Goal: Information Seeking & Learning: Learn about a topic

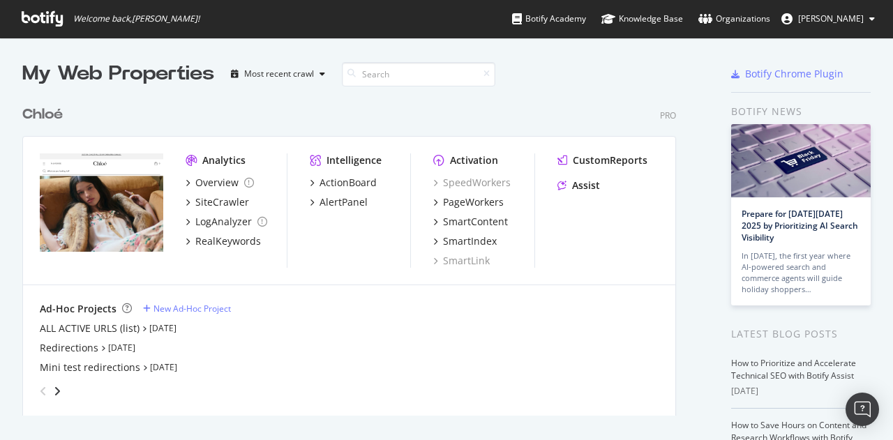
scroll to position [430, 872]
click at [484, 216] on div "SmartContent" at bounding box center [475, 222] width 65 height 14
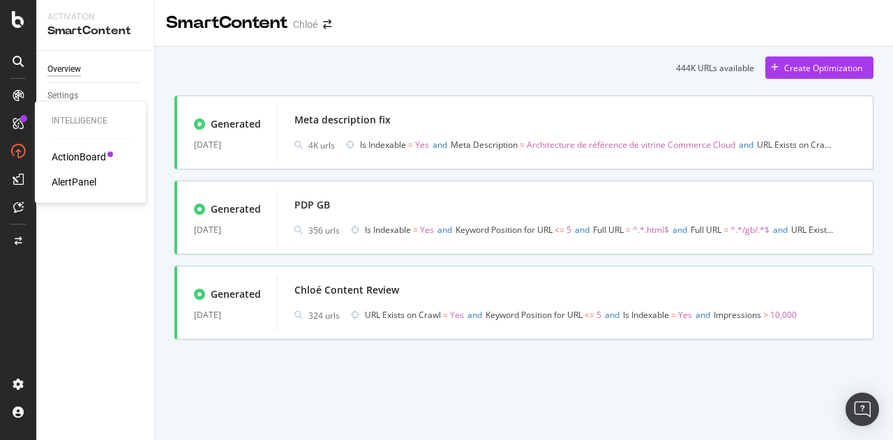
click at [87, 161] on div "ActionBoard" at bounding box center [79, 157] width 54 height 14
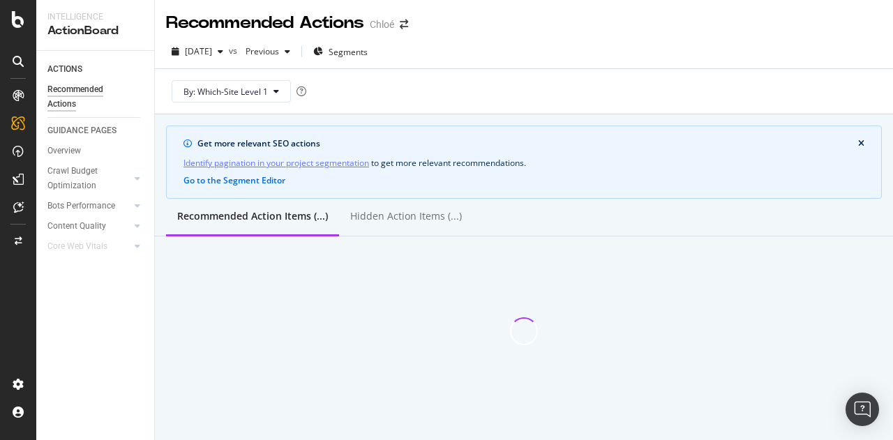
click at [20, 205] on icon at bounding box center [18, 207] width 10 height 11
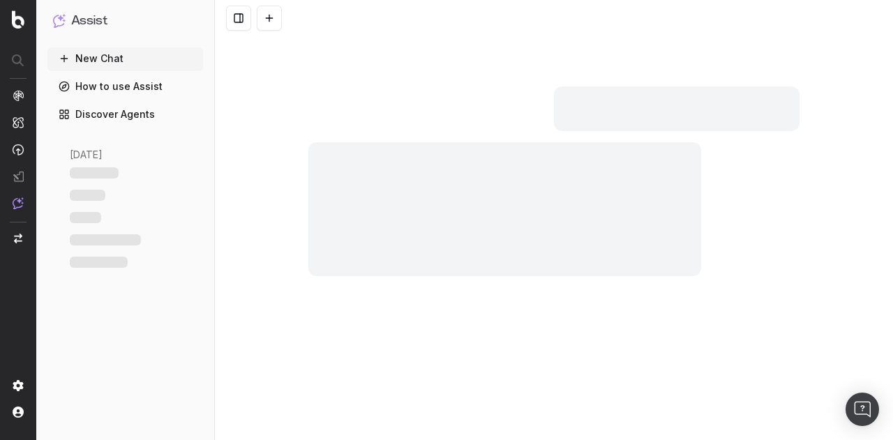
click at [10, 218] on nav at bounding box center [18, 220] width 36 height 440
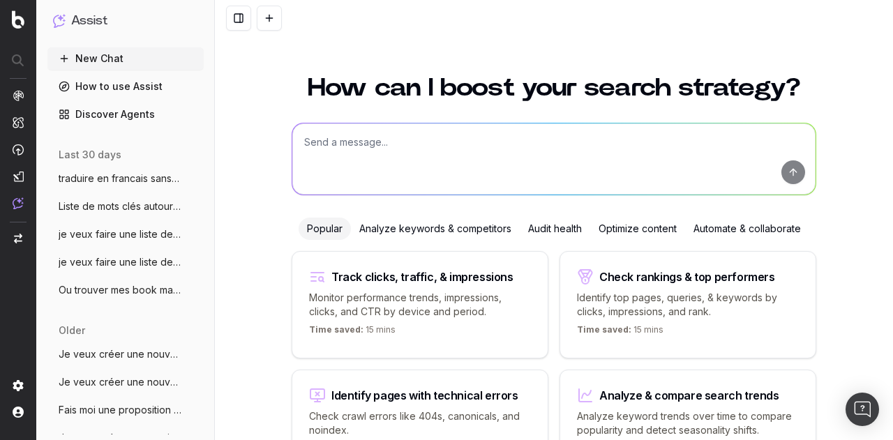
click at [359, 161] on textarea at bounding box center [553, 159] width 523 height 71
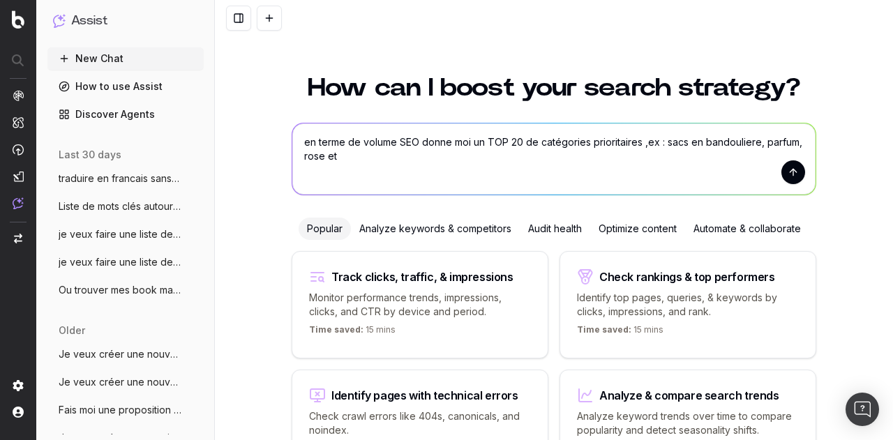
type textarea "en terme de volume SEO donne moi un TOP 20 de catégories prioritaires ,ex : sac…"
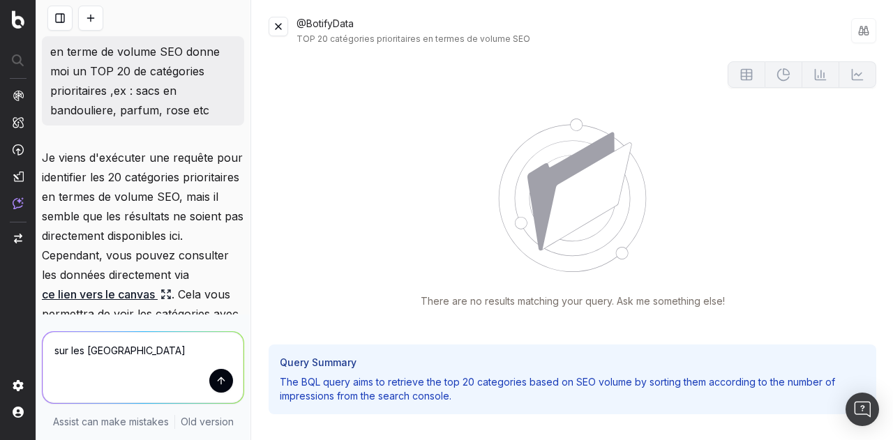
click at [278, 27] on button at bounding box center [279, 27] width 20 height 20
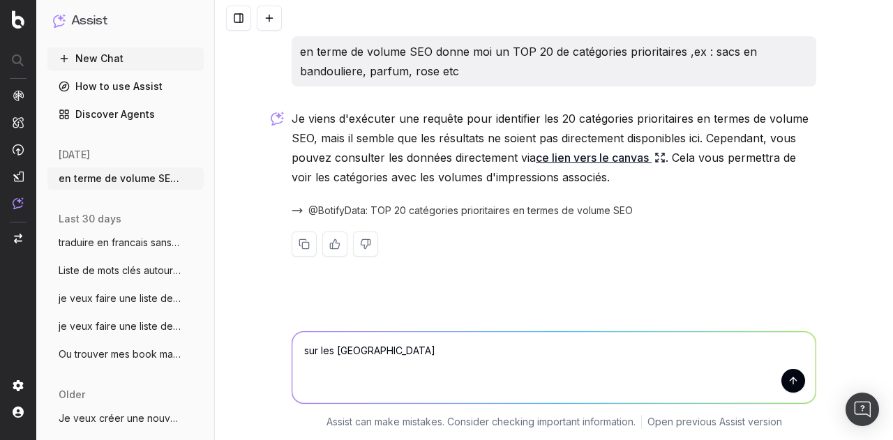
click at [357, 349] on textarea "sur les US" at bounding box center [553, 367] width 523 height 71
type textarea "sur les US *"
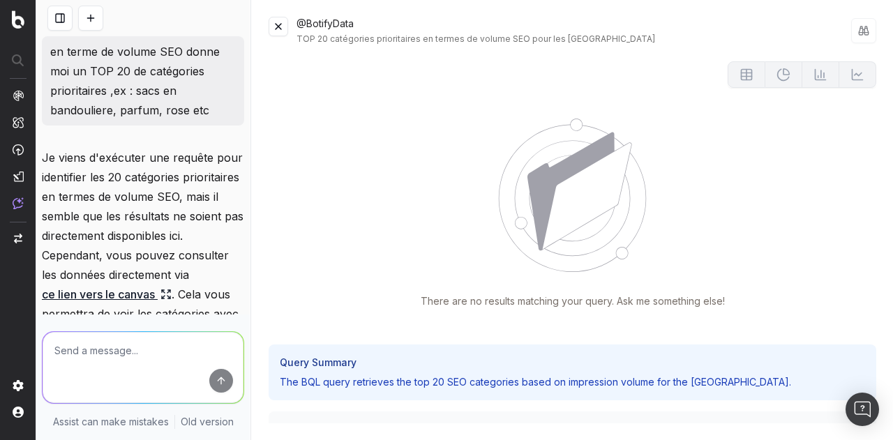
click at [276, 13] on div "@BotifyData TOP 20 catégories prioritaires en termes de volume SEO pour les US …" at bounding box center [572, 220] width 641 height 440
click at [278, 26] on button at bounding box center [279, 27] width 20 height 20
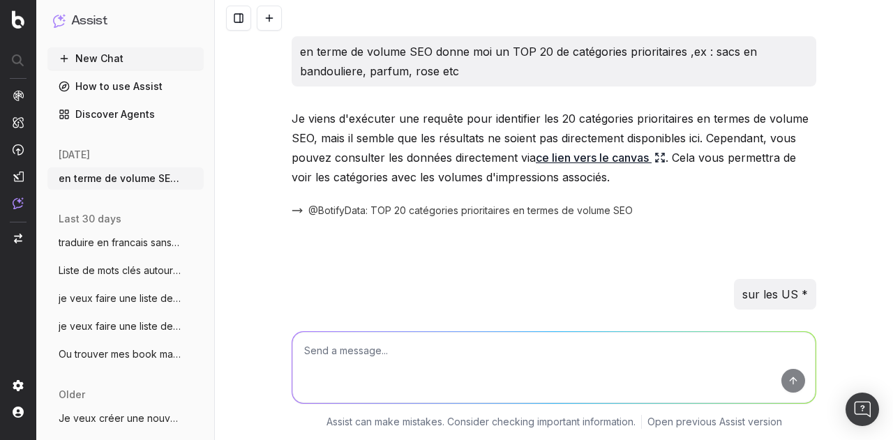
scroll to position [187, 0]
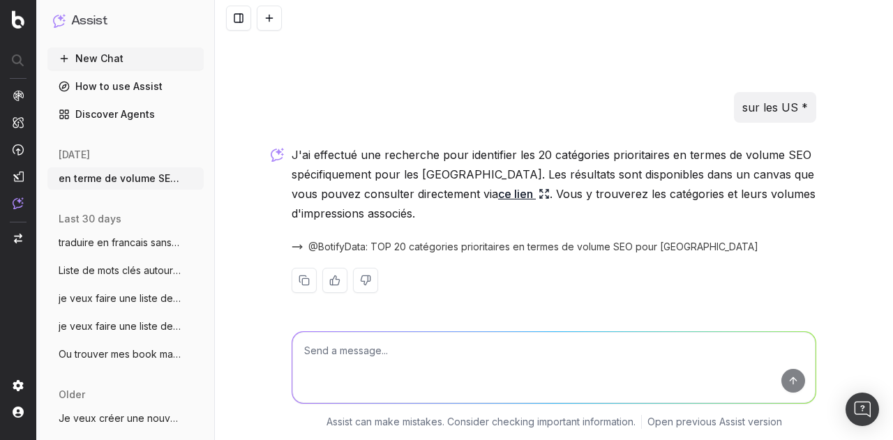
click at [498, 193] on link "ce lien" at bounding box center [524, 194] width 52 height 20
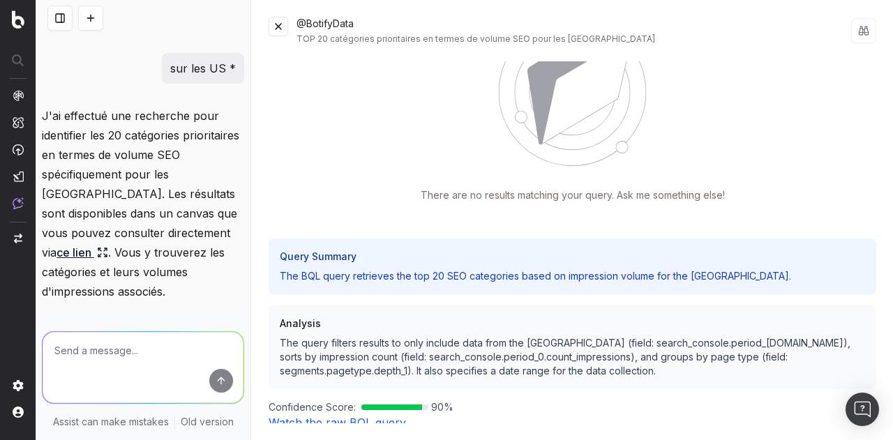
scroll to position [180, 0]
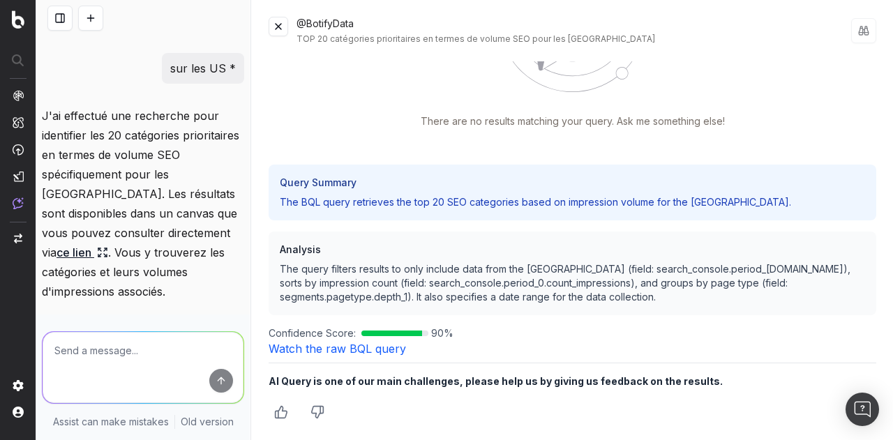
click at [336, 347] on link "Watch the raw BQL query" at bounding box center [337, 349] width 137 height 14
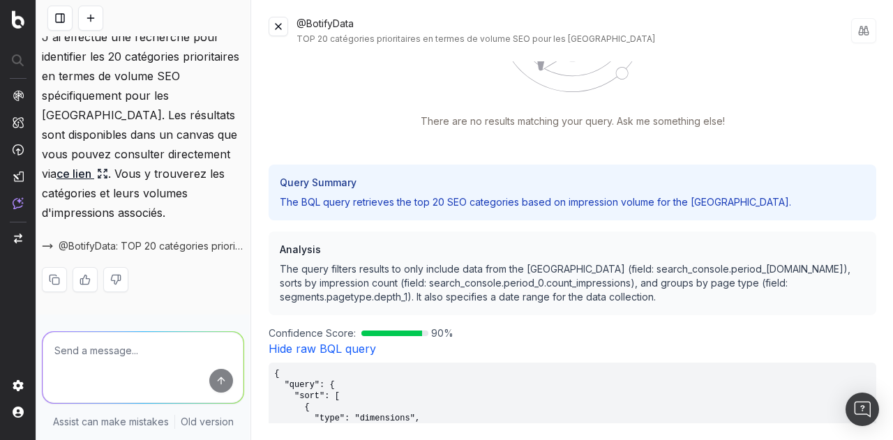
scroll to position [0, 0]
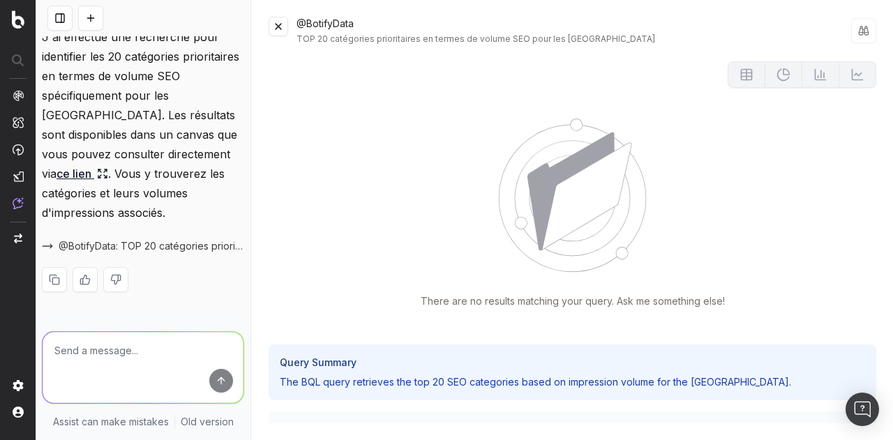
click at [282, 30] on button at bounding box center [279, 27] width 20 height 20
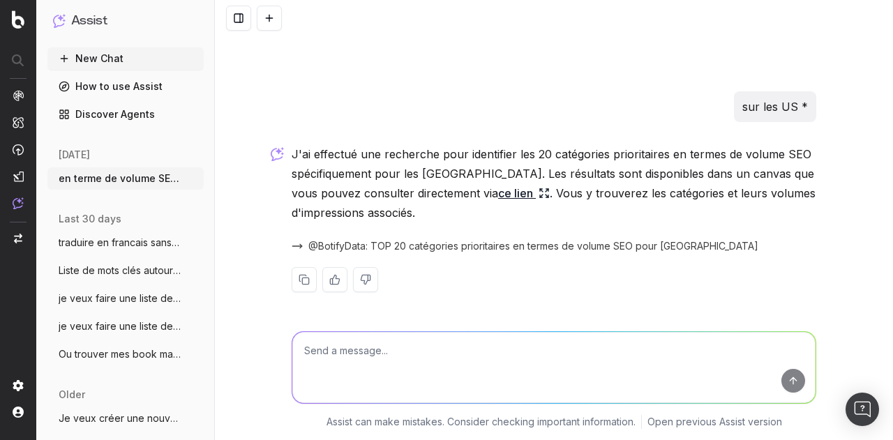
scroll to position [187, 0]
click at [500, 191] on link "ce lien" at bounding box center [524, 194] width 52 height 20
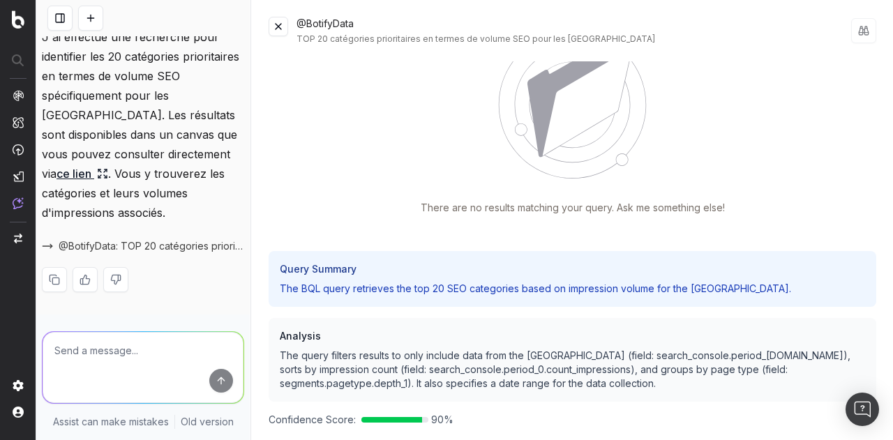
scroll to position [180, 0]
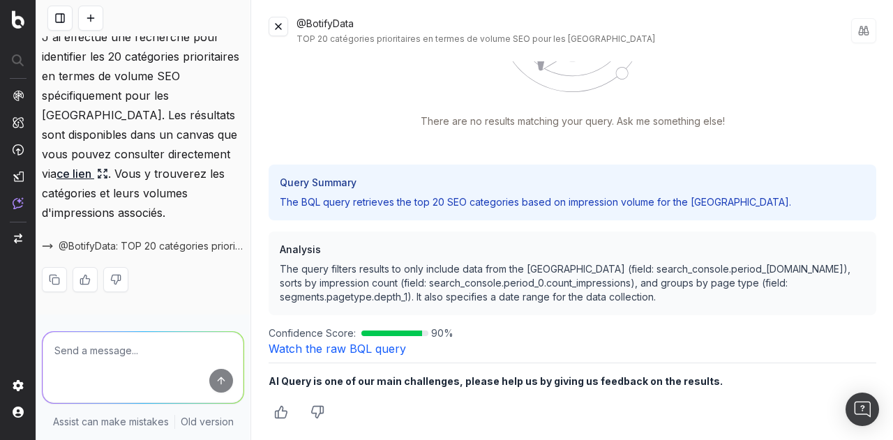
click at [482, 208] on p "The BQL query retrieves the top 20 SEO categories based on impression volume fo…" at bounding box center [573, 202] width 586 height 14
click at [367, 385] on b "AI Query is one of our main challenges, please help us by giving us feedback on…" at bounding box center [496, 382] width 454 height 12
click at [286, 29] on button at bounding box center [279, 27] width 20 height 20
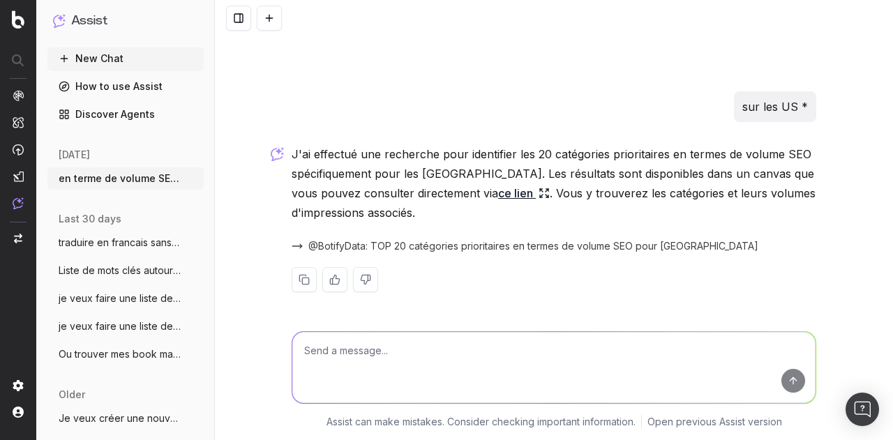
scroll to position [187, 0]
click at [441, 366] on textarea at bounding box center [553, 367] width 523 height 71
type textarea "je veux un tableau"
click at [443, 244] on span "@BotifyData: TOP 20 catégories prioritaires en termes de volume SEO pour les US" at bounding box center [534, 247] width 450 height 14
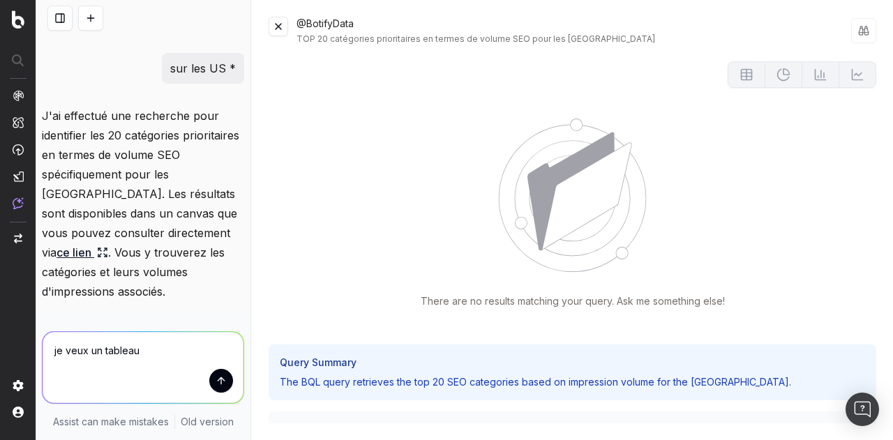
scroll to position [180, 0]
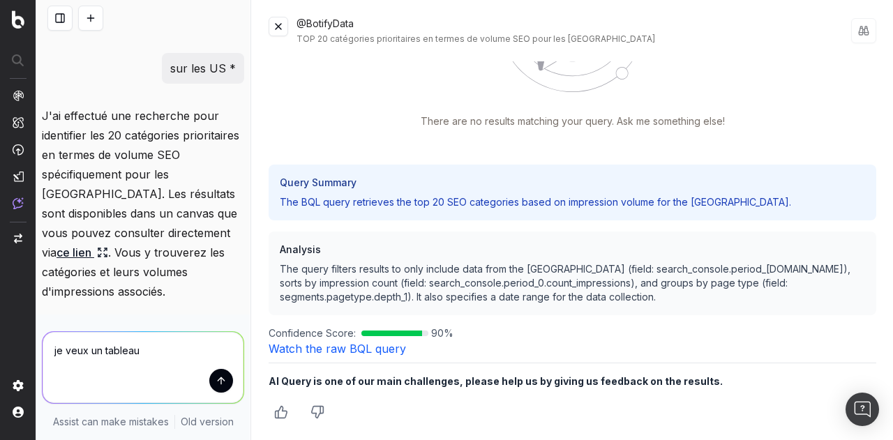
click at [276, 24] on button at bounding box center [279, 27] width 20 height 20
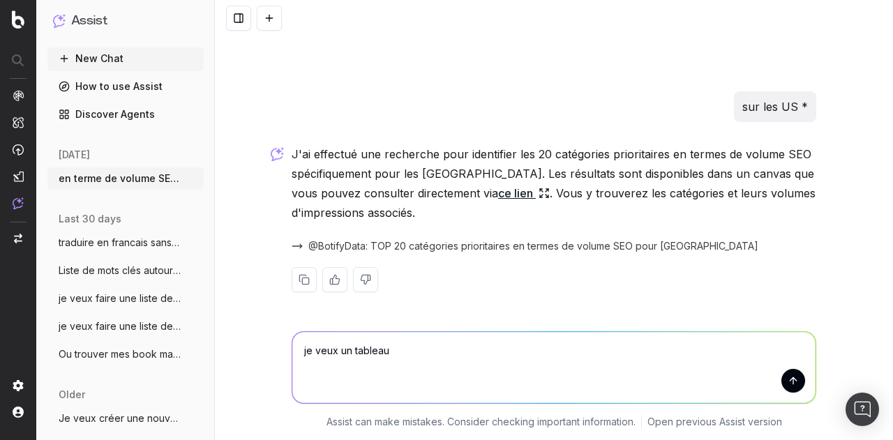
scroll to position [187, 0]
click at [411, 348] on textarea "je veux un tableau" at bounding box center [553, 367] width 523 height 71
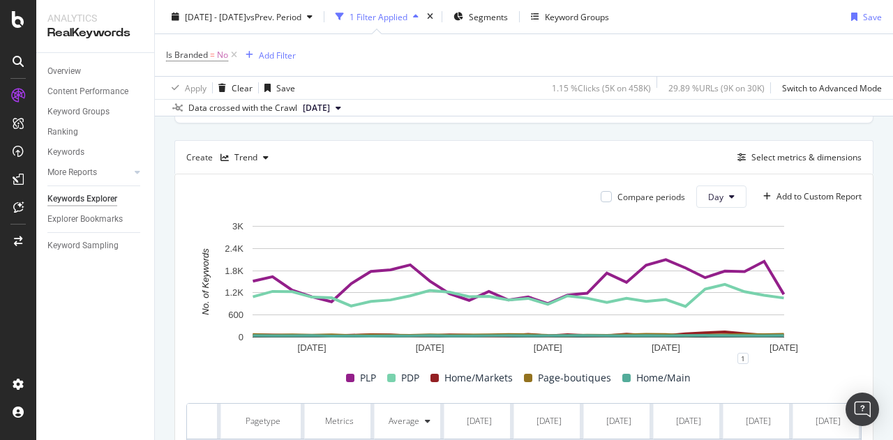
scroll to position [100, 0]
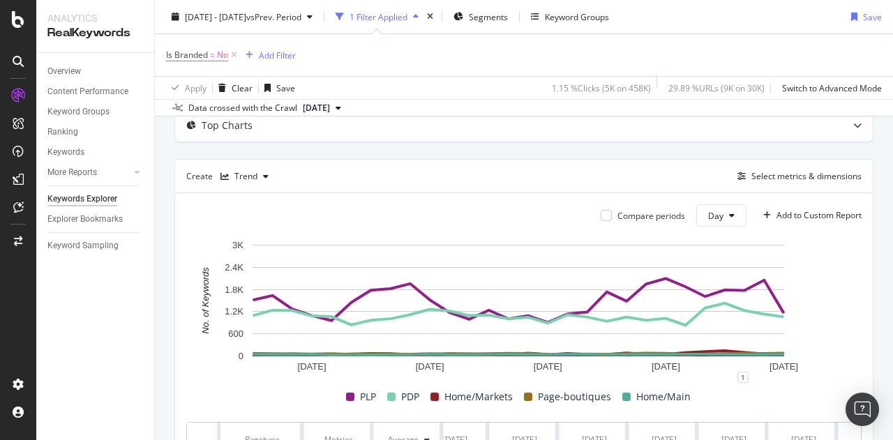
scroll to position [0, 0]
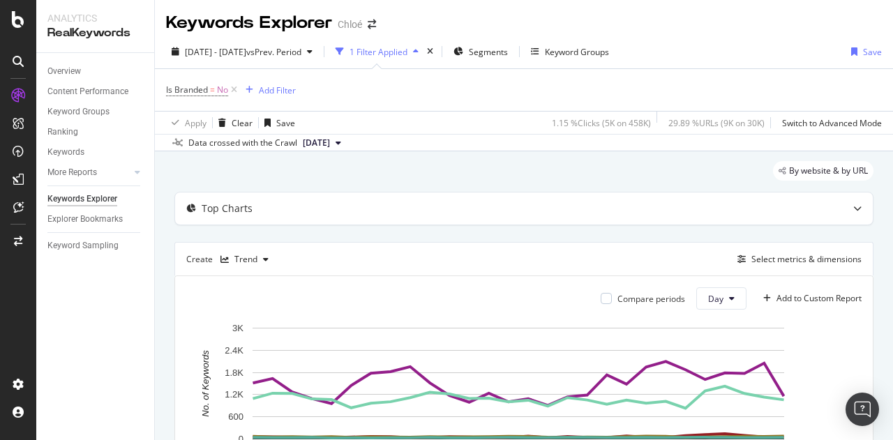
click at [330, 139] on span "2025 Jan. 10th" at bounding box center [316, 143] width 27 height 13
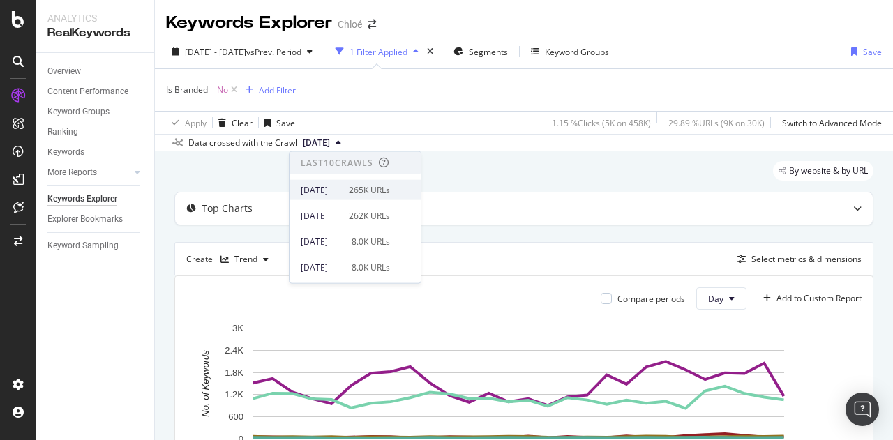
click at [341, 188] on div "2025 Sep. 19th" at bounding box center [321, 190] width 40 height 13
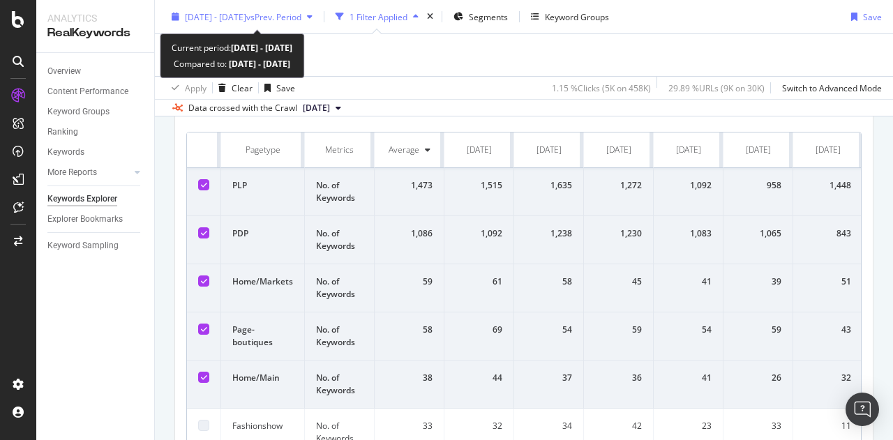
click at [283, 22] on div "2025 Jan. 5th - Feb. 1st vs Prev. Period" at bounding box center [243, 16] width 117 height 12
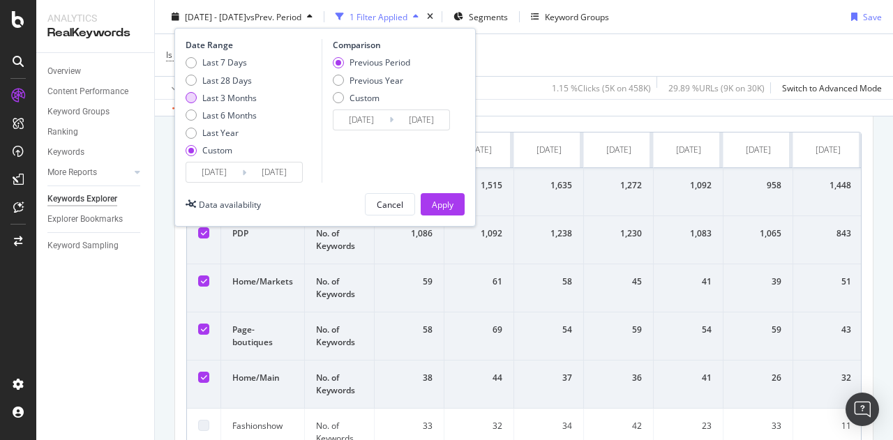
click at [230, 96] on div "Last 3 Months" at bounding box center [229, 97] width 54 height 12
type input "2025/06/20"
type input "2025/09/19"
type input "2025/03/20"
type input "2025/06/19"
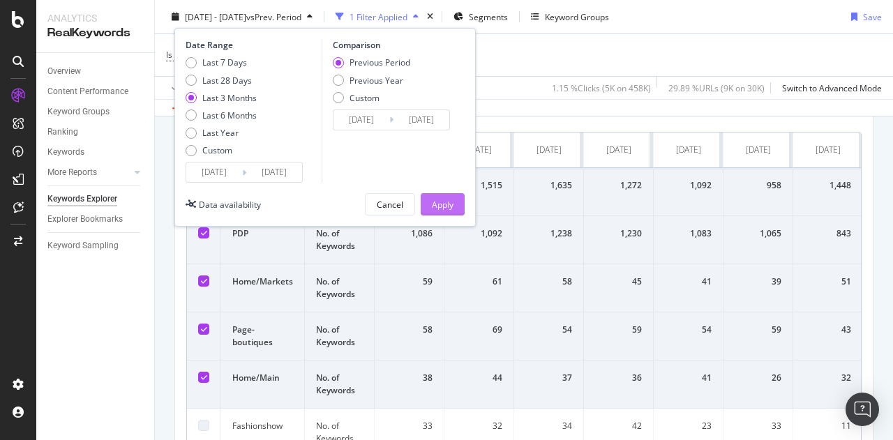
click at [452, 206] on div "Apply" at bounding box center [443, 204] width 22 height 12
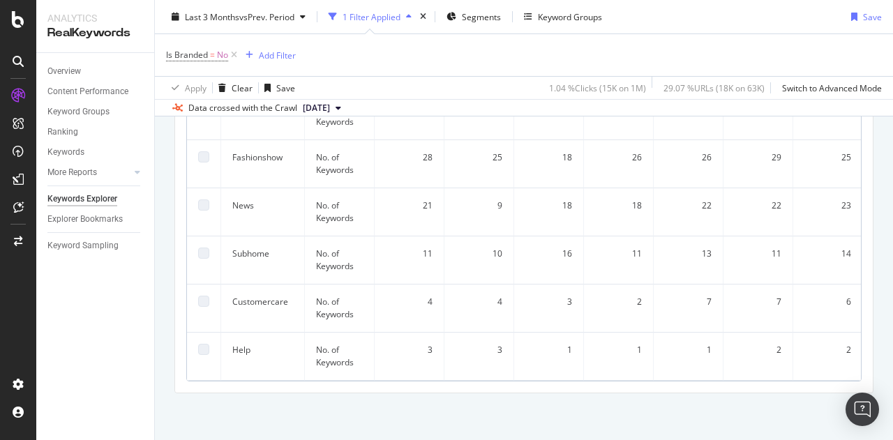
scroll to position [128, 0]
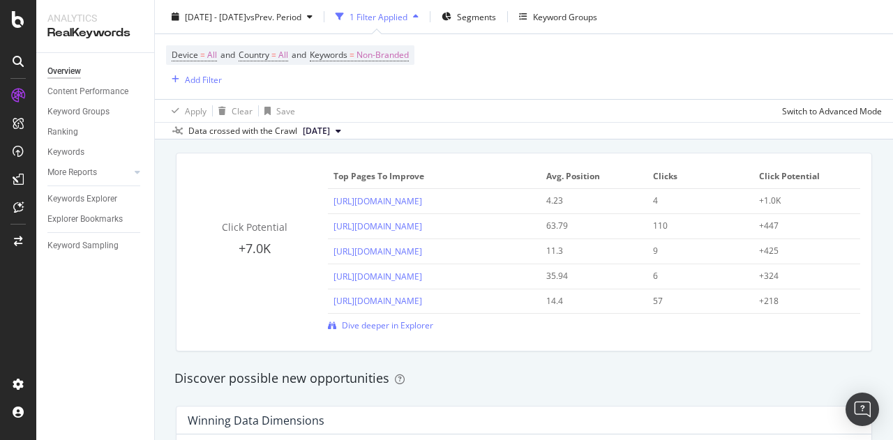
scroll to position [997, 0]
drag, startPoint x: 230, startPoint y: 250, endPoint x: 262, endPoint y: 244, distance: 32.6
click at [262, 244] on div "+7.0K" at bounding box center [255, 248] width 135 height 18
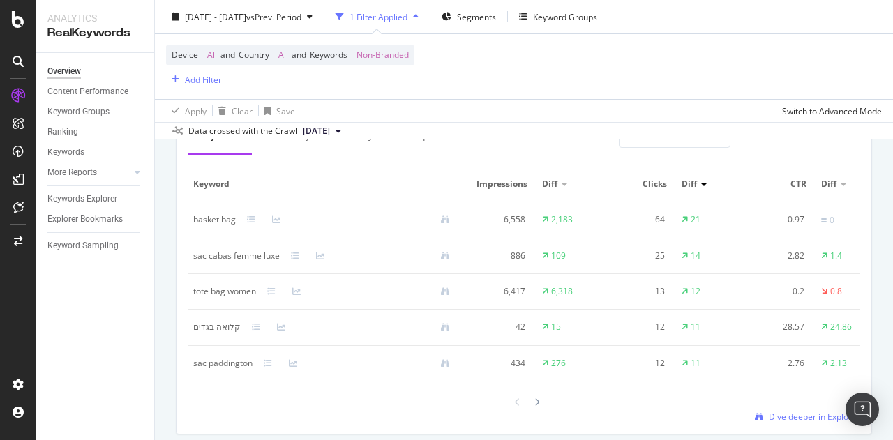
scroll to position [1380, 0]
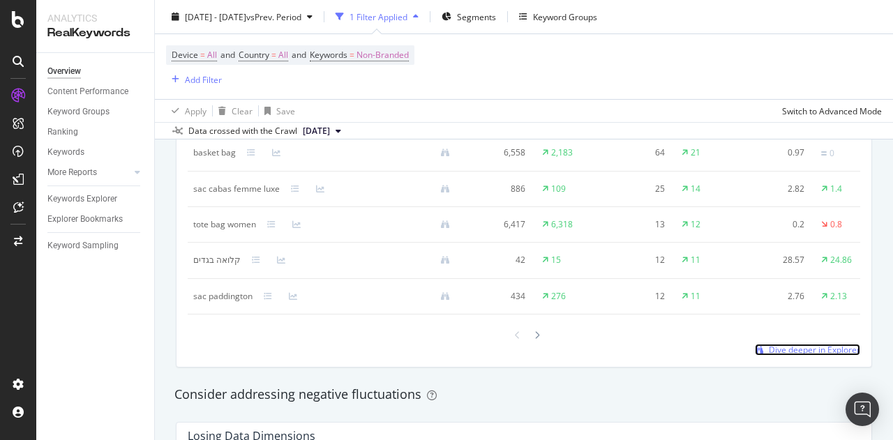
click at [772, 356] on span "Dive deeper in Explorer" at bounding box center [814, 350] width 91 height 12
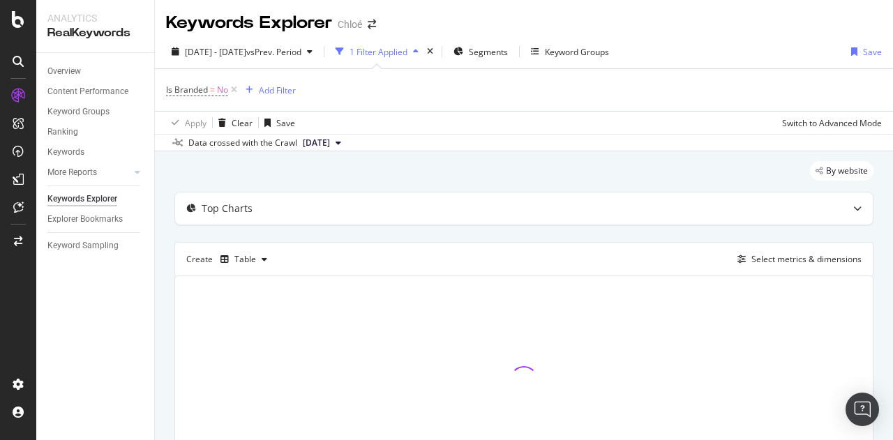
scroll to position [92, 0]
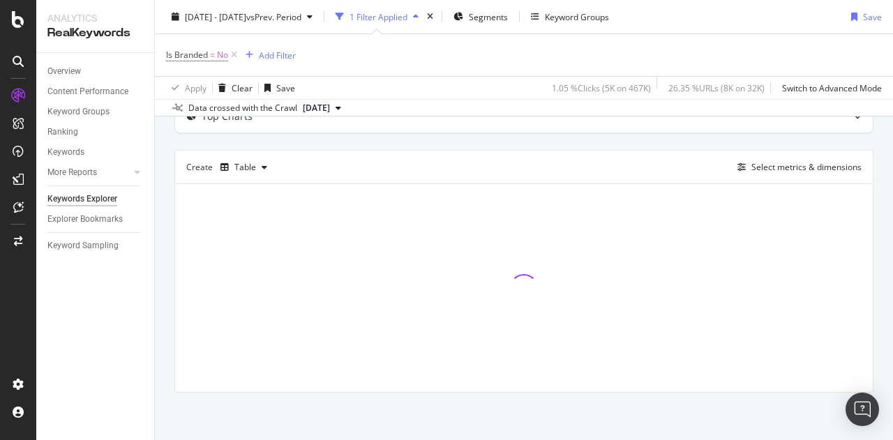
click at [325, 100] on button "2025 Mar. 29th" at bounding box center [322, 108] width 50 height 17
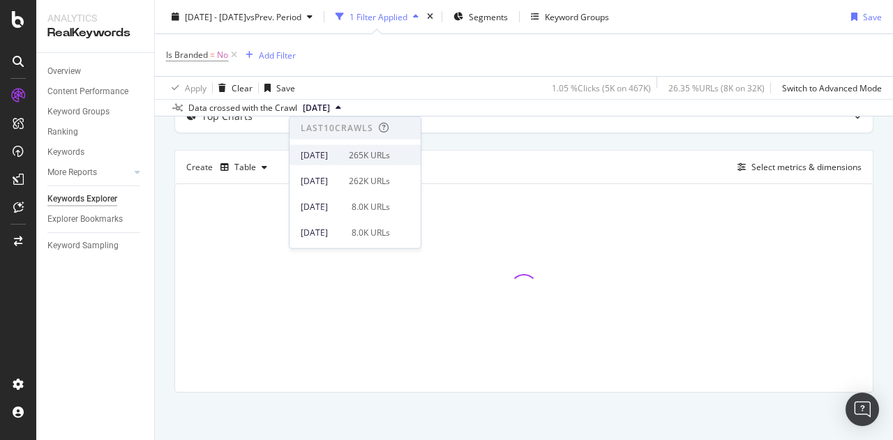
click at [324, 155] on div "2025 Sep. 19th" at bounding box center [321, 155] width 40 height 13
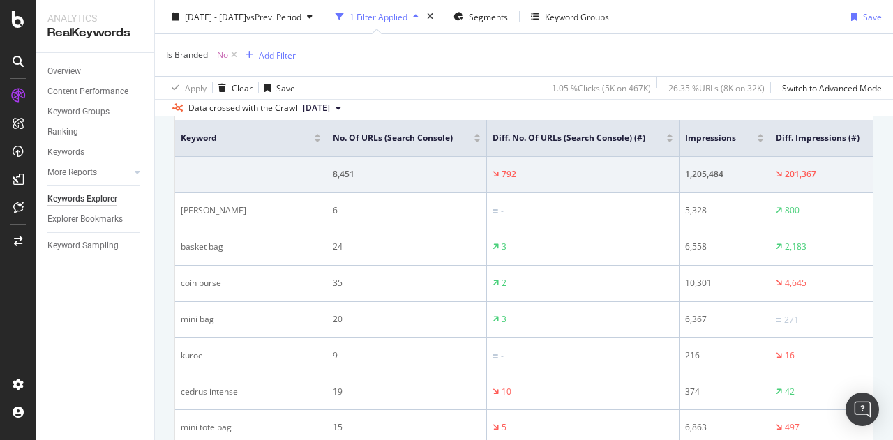
click at [757, 139] on div at bounding box center [760, 140] width 7 height 3
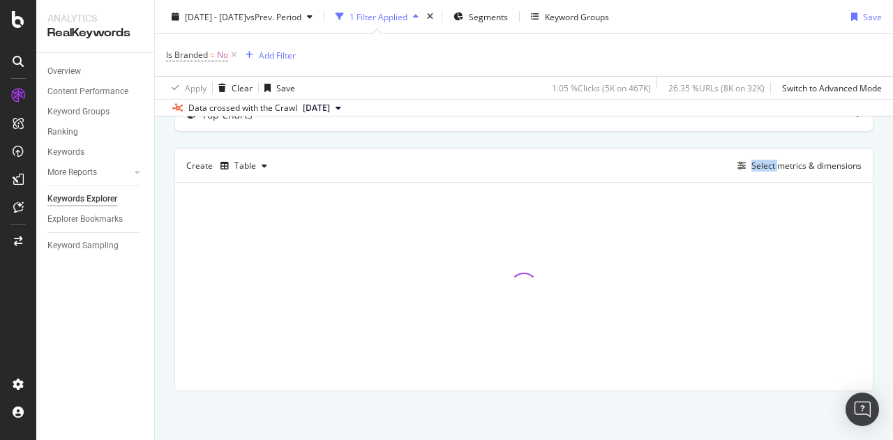
scroll to position [92, 0]
click at [724, 139] on div "Top Charts Create Table Select metrics & dimensions" at bounding box center [523, 246] width 699 height 293
click at [724, 141] on div "Top Charts Create Table Select metrics & dimensions" at bounding box center [523, 246] width 699 height 293
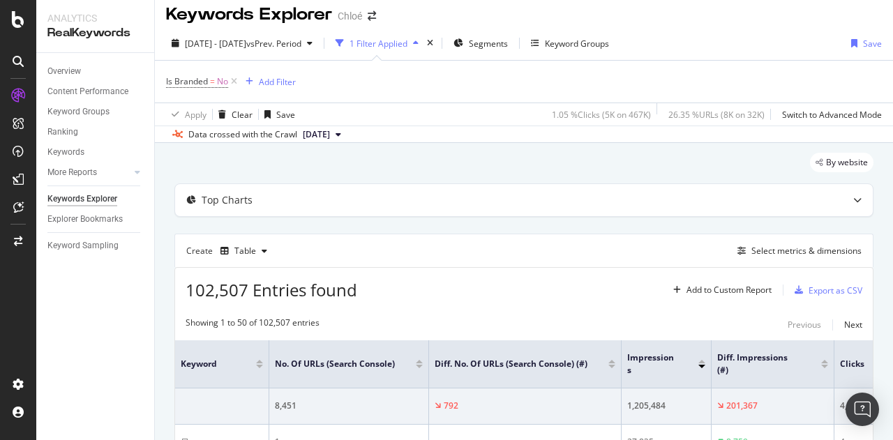
scroll to position [6, 0]
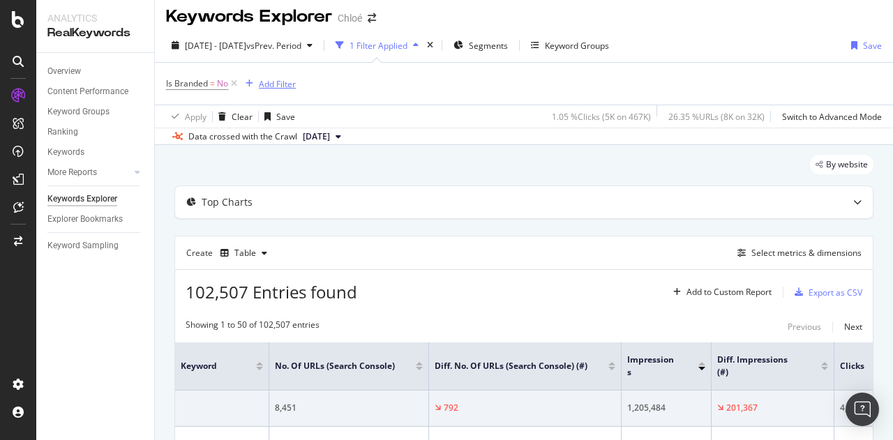
click at [265, 83] on div "Add Filter" at bounding box center [277, 84] width 37 height 12
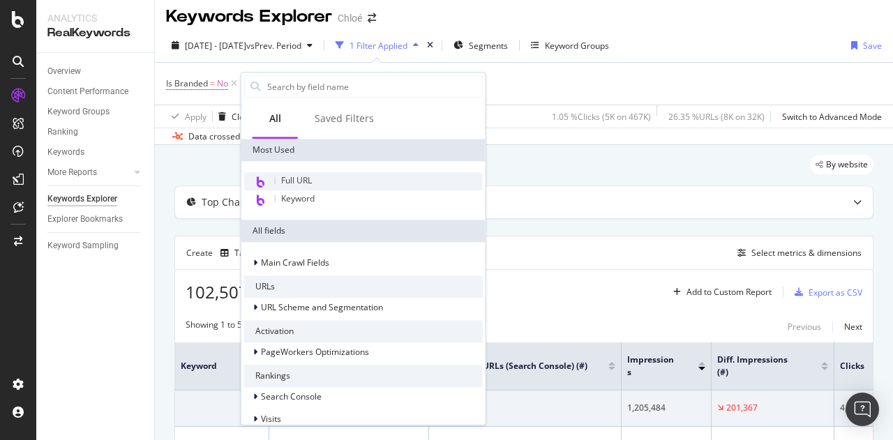
click at [290, 179] on span "Full URL" at bounding box center [296, 180] width 31 height 12
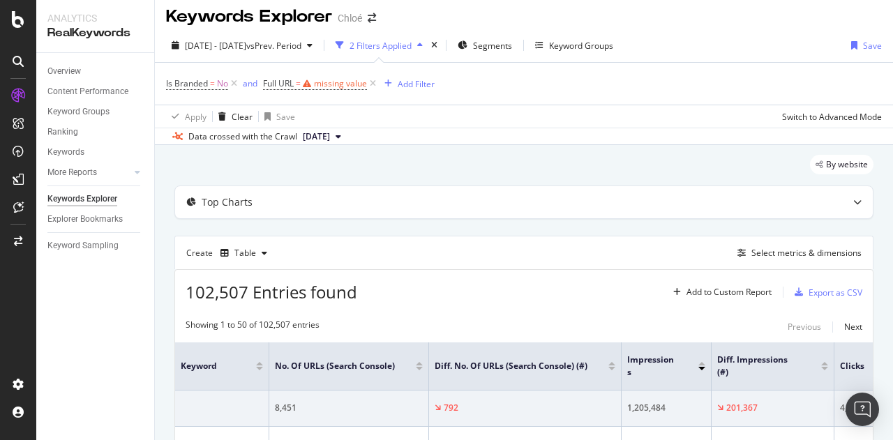
click at [324, 67] on div "Is Branded = No and Full URL = missing value Add Filter" at bounding box center [524, 84] width 716 height 42
click at [507, 45] on span "Segments" at bounding box center [492, 46] width 39 height 12
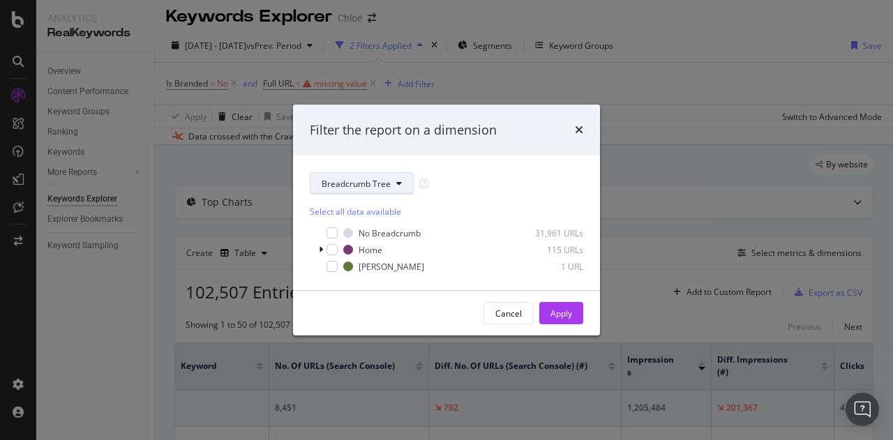
click at [337, 184] on span "Breadcrumb Tree" at bounding box center [356, 184] width 69 height 12
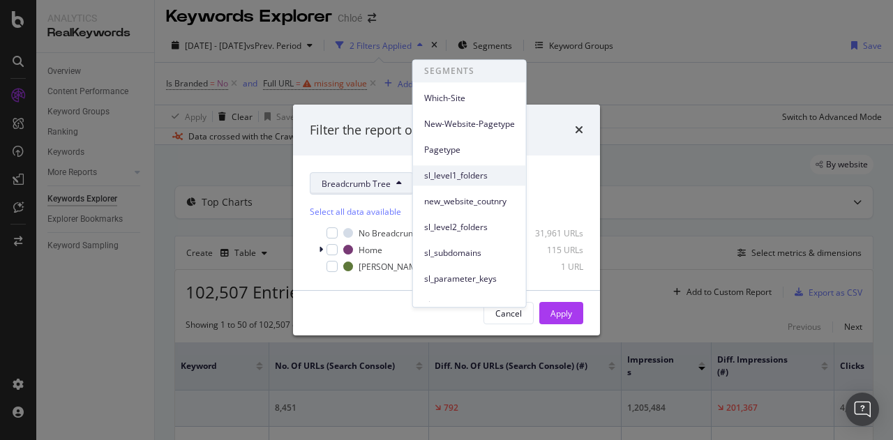
click at [461, 168] on div "sl_level1_folders" at bounding box center [469, 175] width 113 height 20
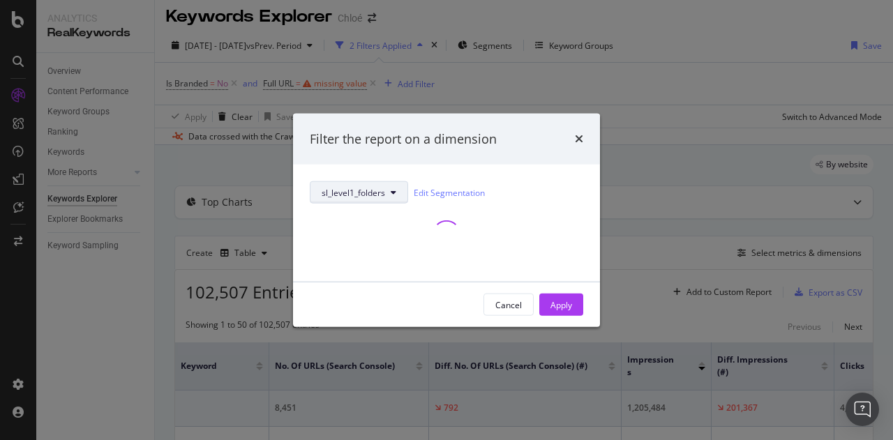
click at [357, 193] on div "sl_level1_folders Edit Segmentation" at bounding box center [447, 223] width 274 height 84
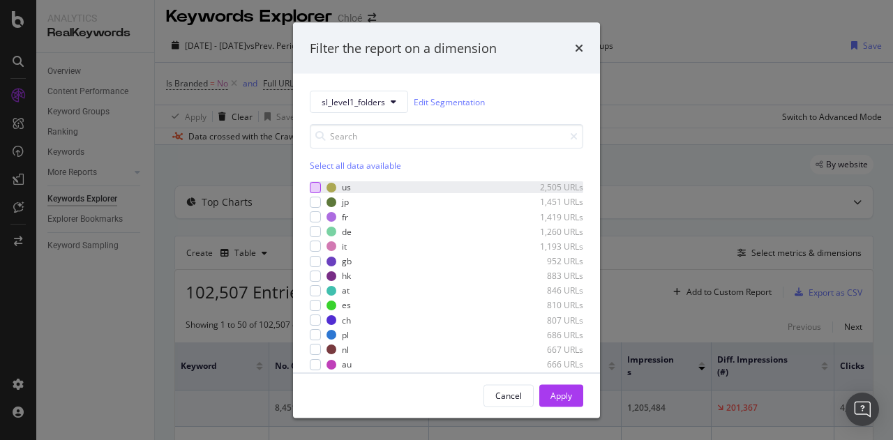
click at [316, 186] on div "modal" at bounding box center [315, 186] width 11 height 11
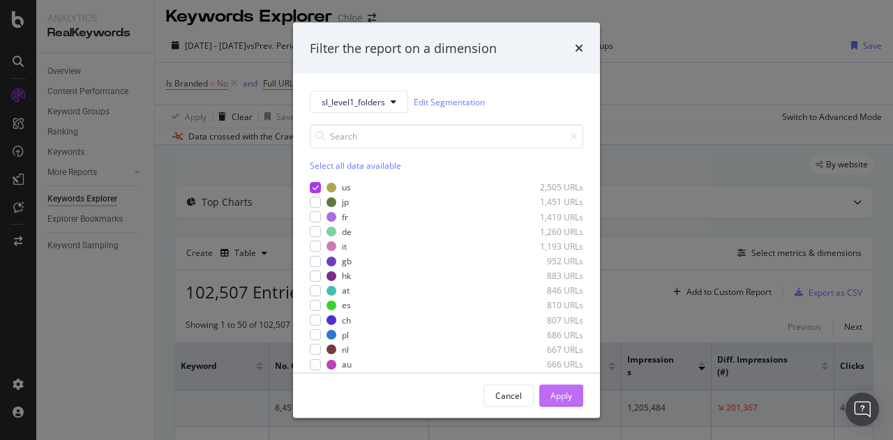
click at [559, 389] on div "Apply" at bounding box center [562, 395] width 22 height 21
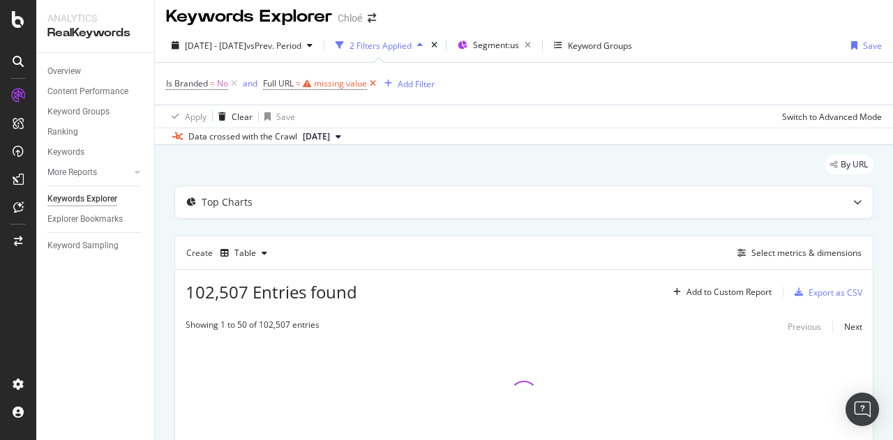
click at [376, 80] on icon at bounding box center [373, 84] width 12 height 14
click at [285, 89] on div "Add Filter" at bounding box center [277, 84] width 37 height 12
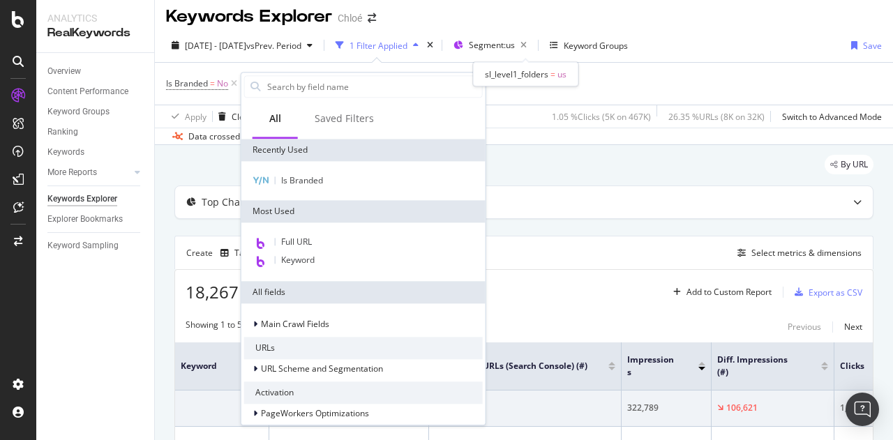
click at [518, 87] on div "Is Branded = No Add Filter" at bounding box center [524, 84] width 716 height 42
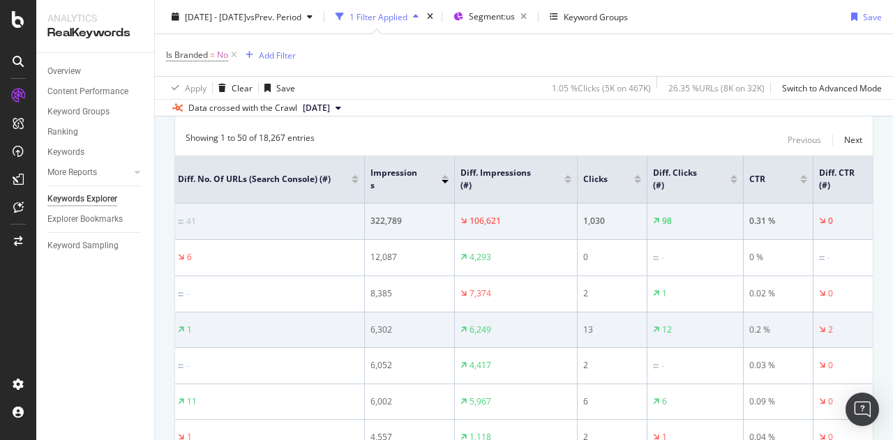
scroll to position [0, 258]
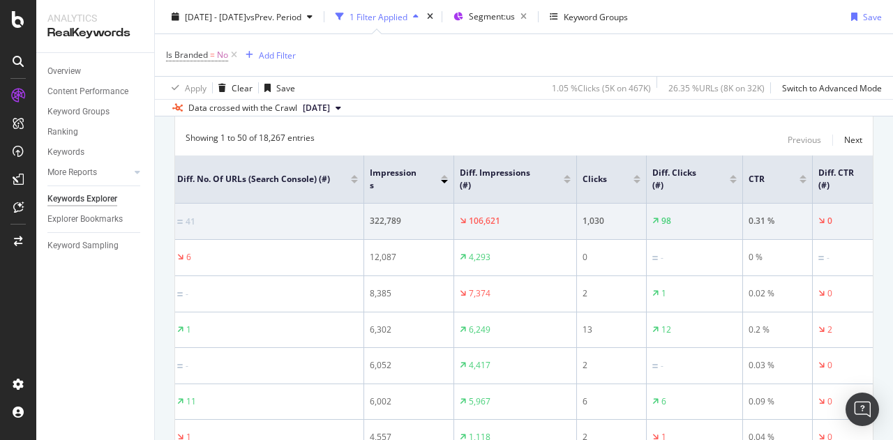
click at [639, 181] on div at bounding box center [637, 181] width 7 height 3
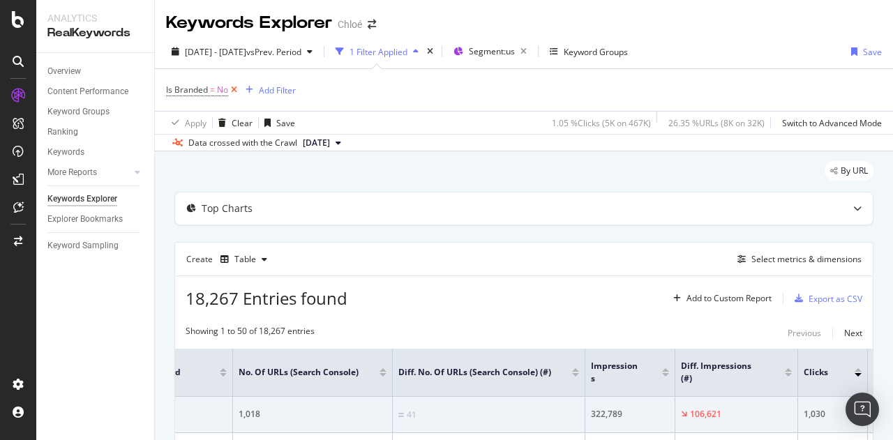
click at [235, 89] on icon at bounding box center [234, 90] width 12 height 14
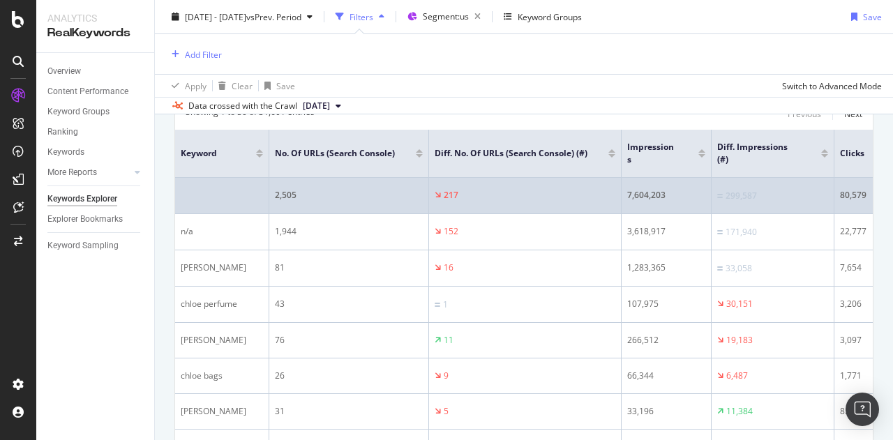
scroll to position [170, 0]
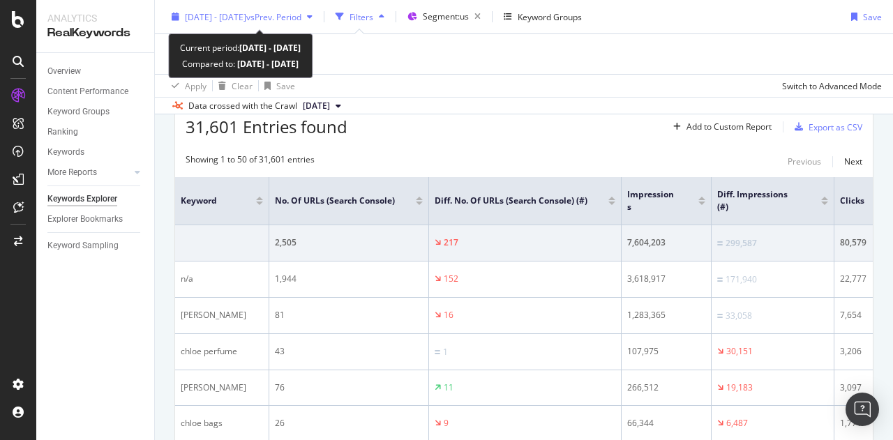
click at [283, 17] on span "vs Prev. Period" at bounding box center [273, 16] width 55 height 12
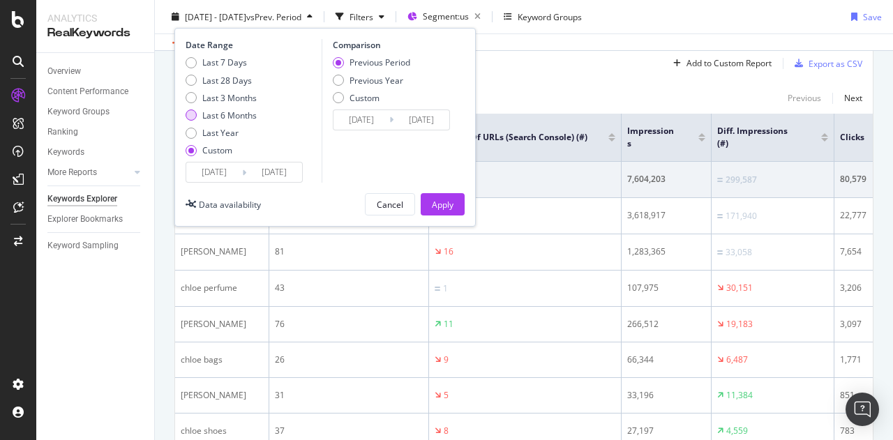
click at [236, 114] on div "Last 6 Months" at bounding box center [229, 116] width 54 height 12
type input "2025/03/20"
type input "2025/09/19"
type input "2024/09/16"
type input "2025/03/19"
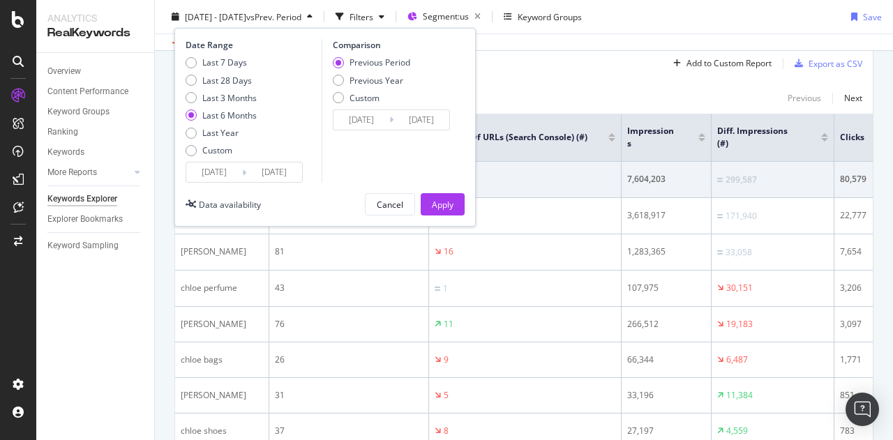
click at [251, 103] on div "Last 7 Days Last 28 Days Last 3 Months Last 6 Months Last Year Custom" at bounding box center [221, 109] width 71 height 105
click at [248, 101] on div "Last 3 Months" at bounding box center [229, 97] width 54 height 12
type input "2025/06/20"
type input "2025/03/20"
type input "2025/06/19"
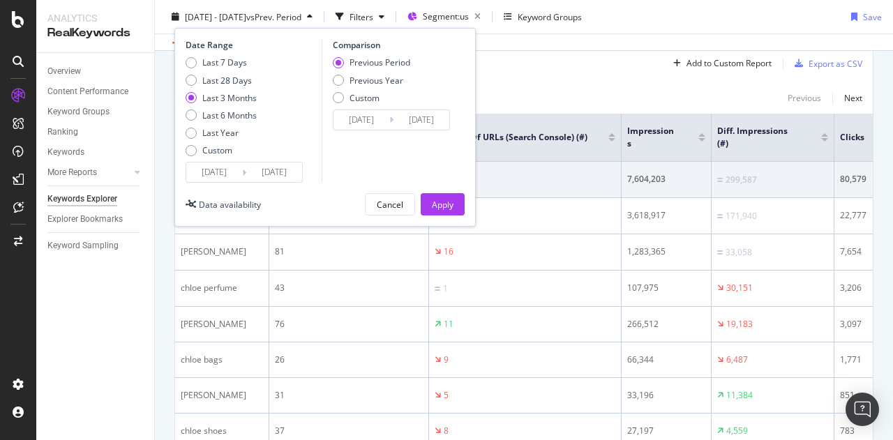
click at [461, 207] on button "Apply" at bounding box center [443, 204] width 44 height 22
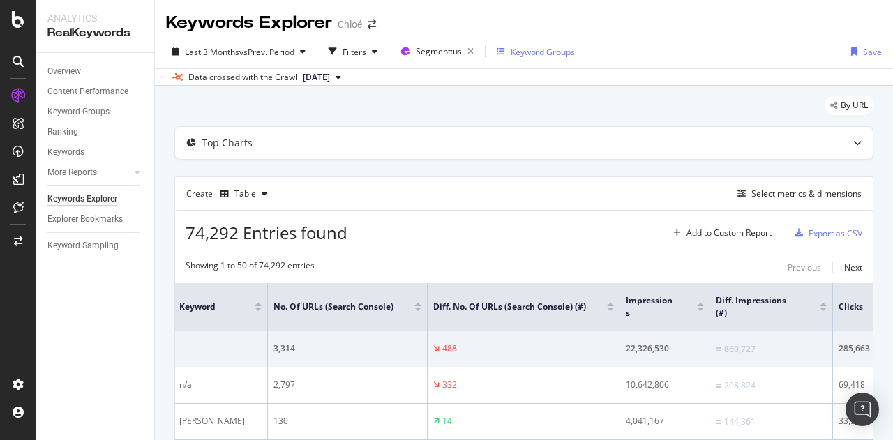
click at [516, 54] on div "Keyword Groups" at bounding box center [543, 52] width 64 height 12
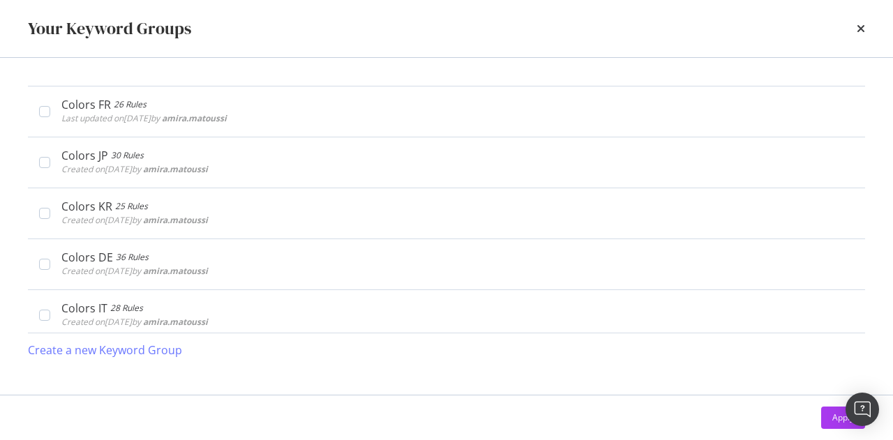
click at [871, 31] on div "Your Keyword Groups" at bounding box center [446, 28] width 893 height 57
click at [860, 27] on icon "times" at bounding box center [861, 28] width 8 height 11
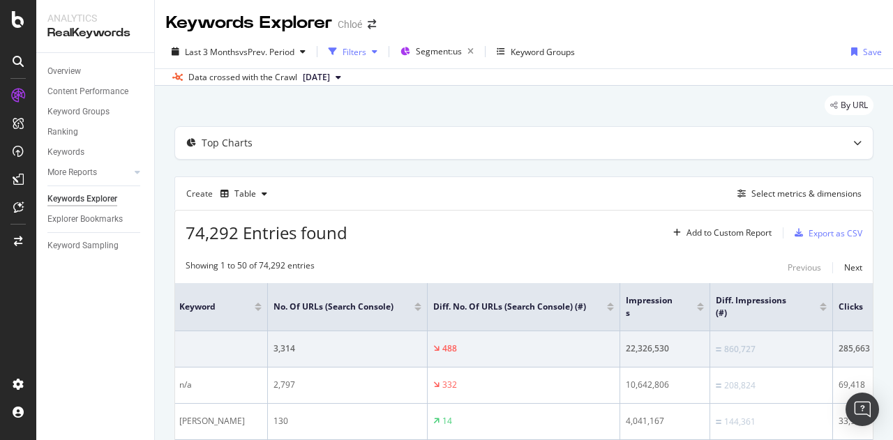
click at [354, 50] on div "Filters" at bounding box center [355, 52] width 24 height 12
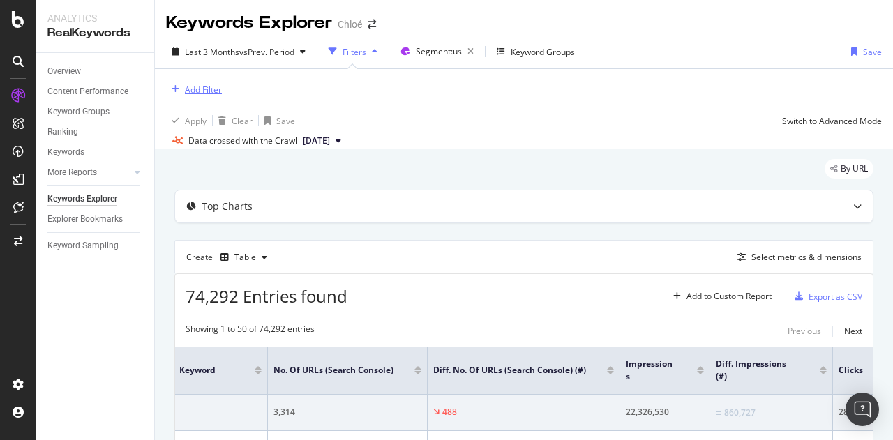
click at [198, 89] on div "Add Filter" at bounding box center [203, 90] width 37 height 12
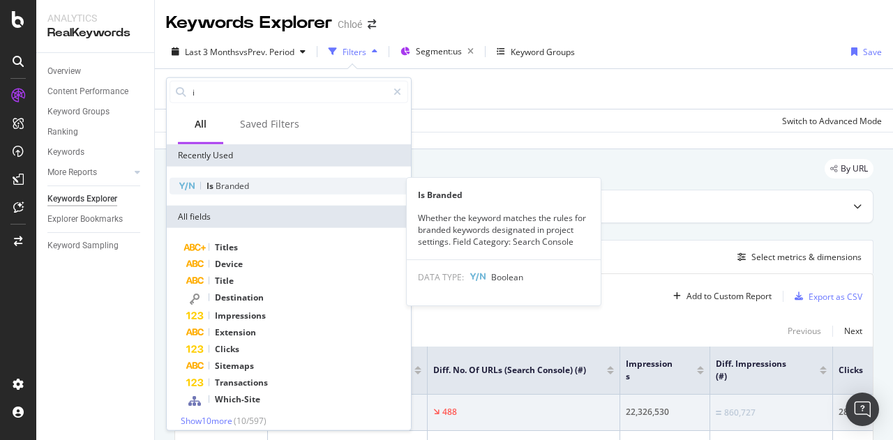
type input "i"
click at [221, 192] on div "Is Branded" at bounding box center [289, 186] width 239 height 17
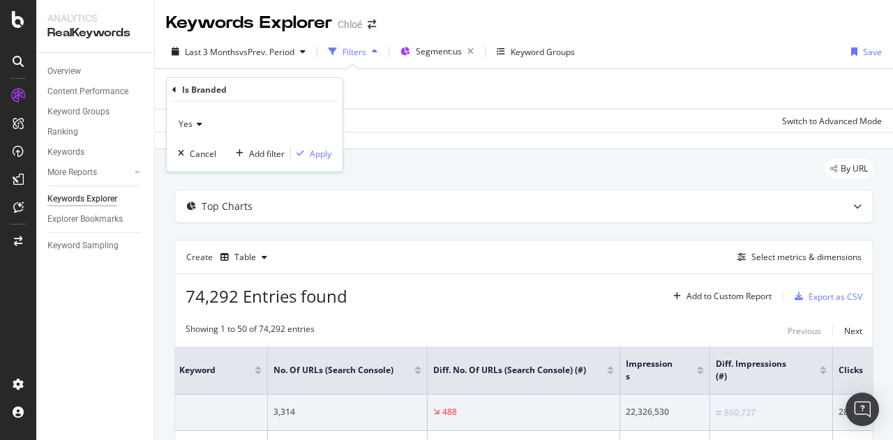
click at [188, 122] on span "Yes" at bounding box center [186, 124] width 14 height 12
click at [202, 182] on div "Yes No" at bounding box center [256, 162] width 156 height 54
click at [198, 177] on div "No" at bounding box center [255, 171] width 149 height 18
click at [313, 149] on div "Apply" at bounding box center [321, 153] width 22 height 12
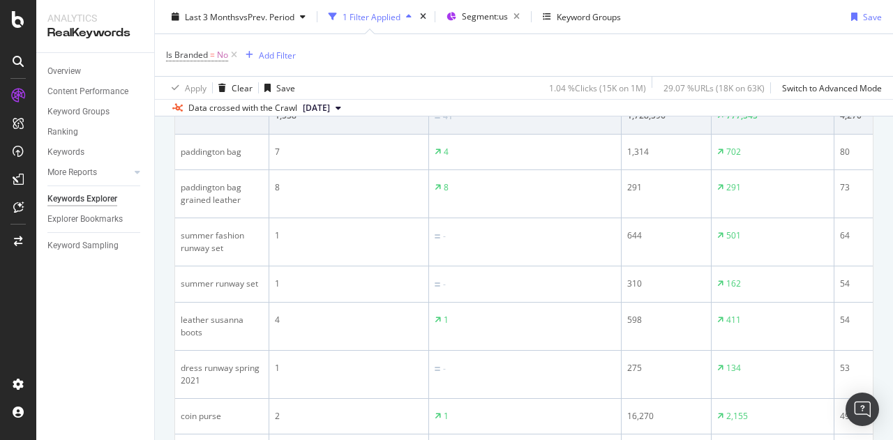
scroll to position [307, 0]
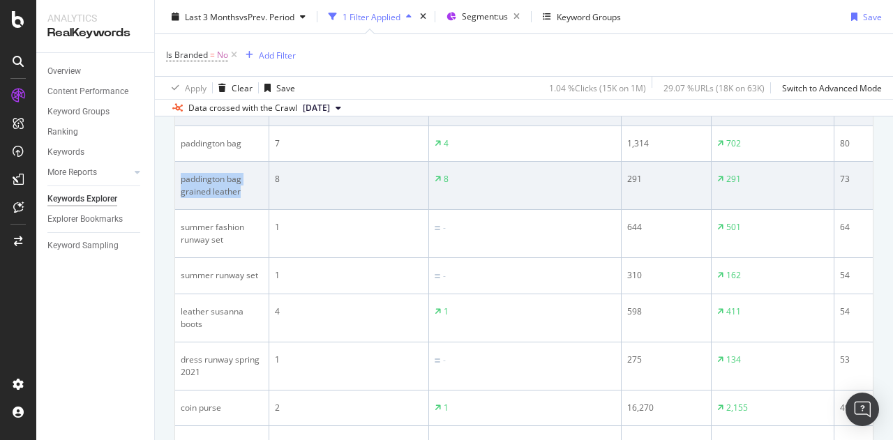
drag, startPoint x: 246, startPoint y: 186, endPoint x: 177, endPoint y: 178, distance: 69.5
click at [177, 178] on td "paddington bag grained leather" at bounding box center [222, 186] width 94 height 48
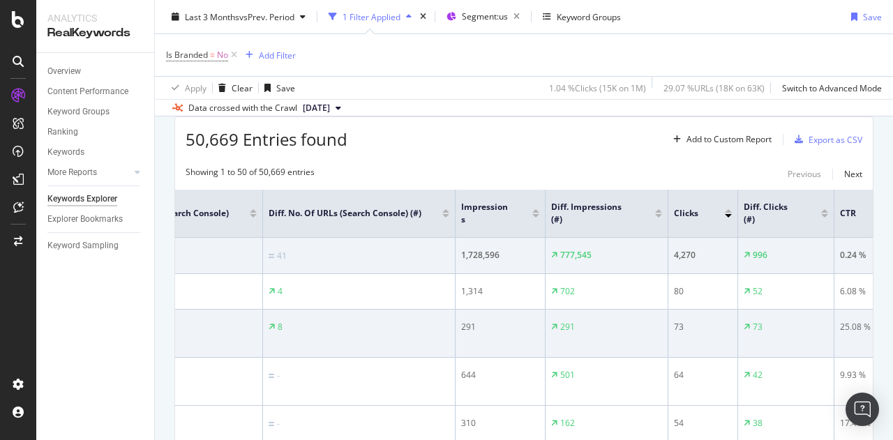
scroll to position [158, 0]
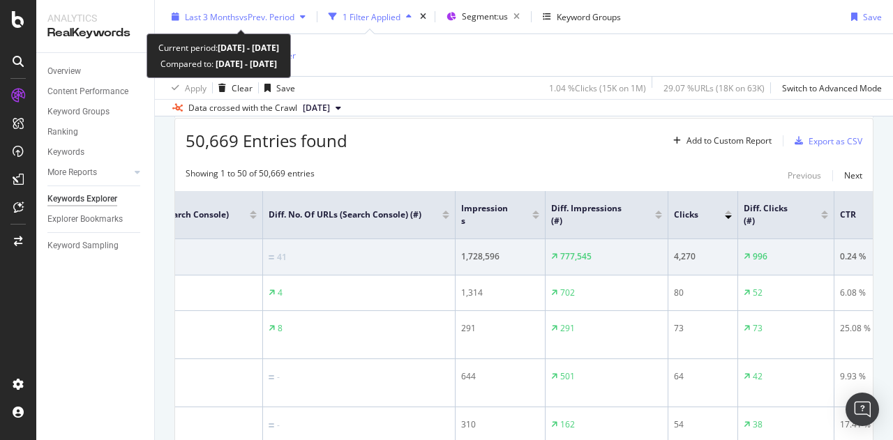
click at [295, 22] on div "Last 3 Months vs Prev. Period" at bounding box center [240, 16] width 110 height 12
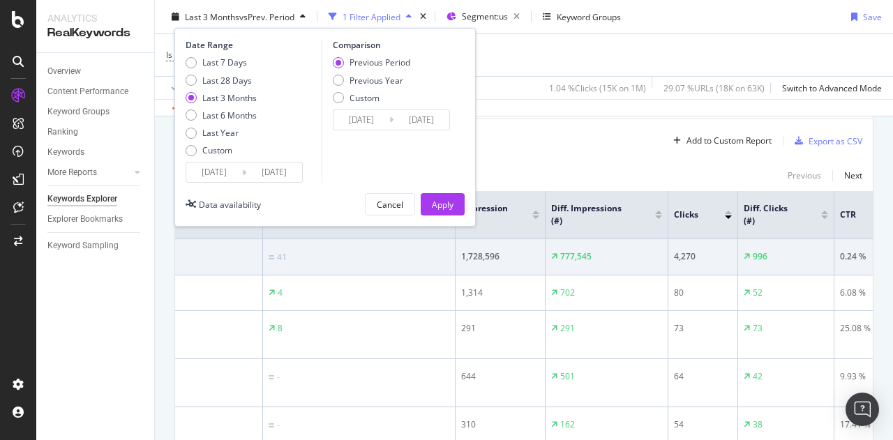
click at [517, 168] on div "Showing 1 to 50 of 50,669 entries Previous Next" at bounding box center [524, 176] width 698 height 17
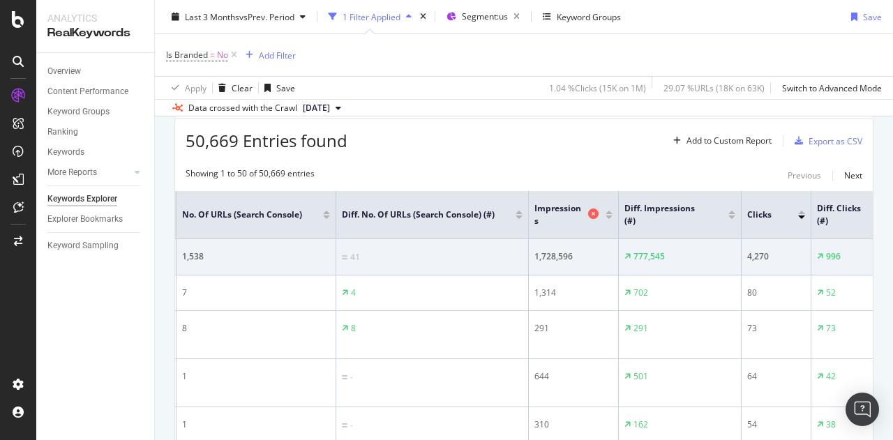
scroll to position [0, 92]
click at [610, 213] on div at bounding box center [610, 215] width 7 height 8
click at [611, 216] on div at bounding box center [610, 217] width 7 height 3
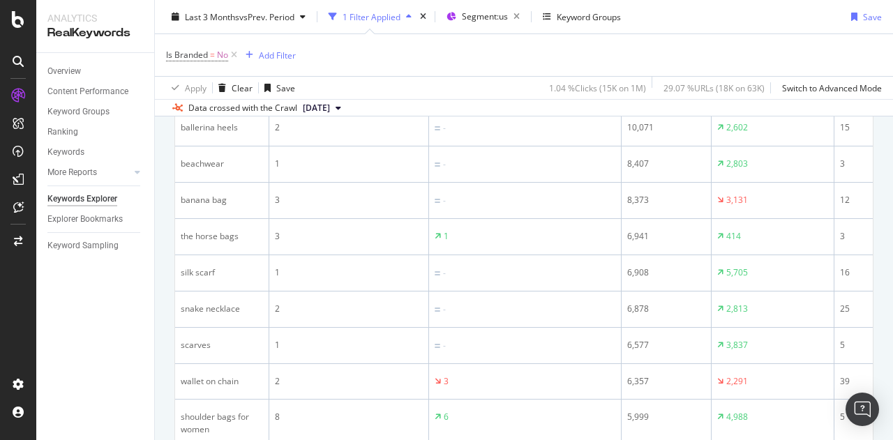
scroll to position [657, 0]
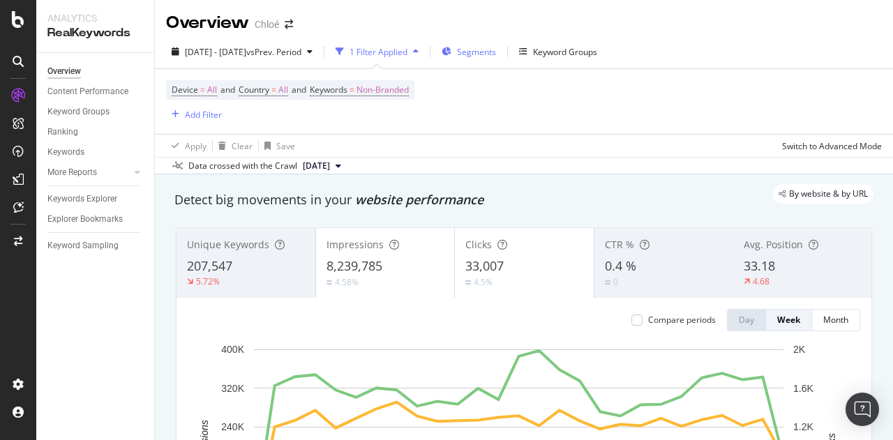
click at [496, 50] on div "Segments" at bounding box center [469, 51] width 54 height 21
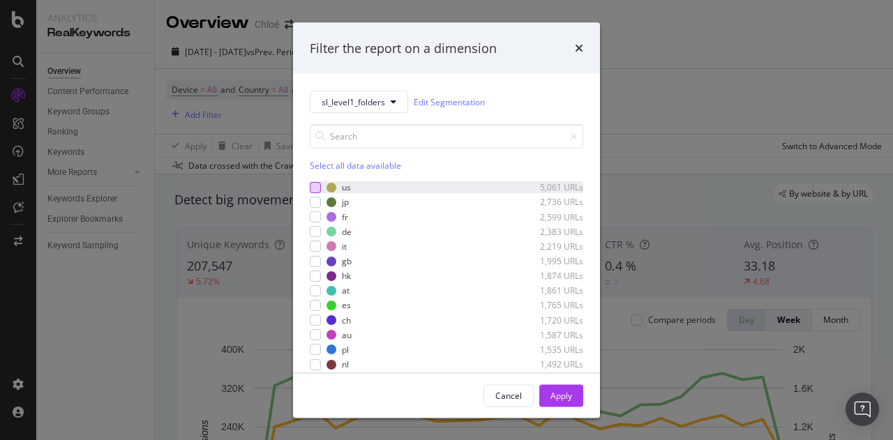
click at [314, 183] on div "modal" at bounding box center [315, 186] width 11 height 11
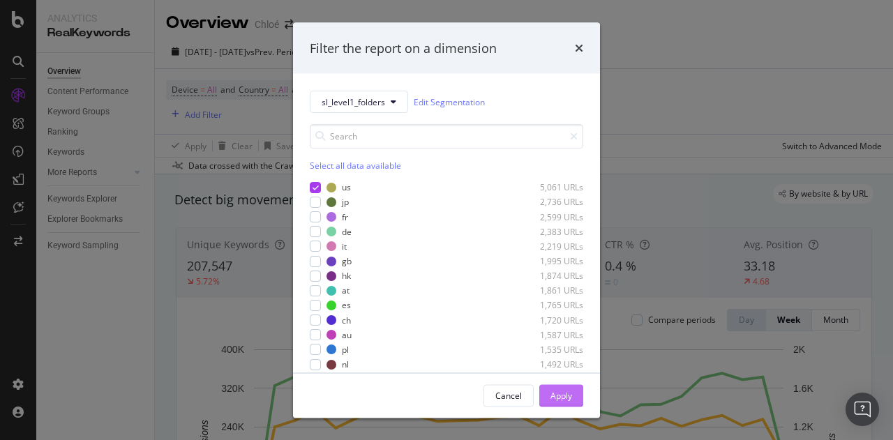
click at [573, 390] on button "Apply" at bounding box center [562, 396] width 44 height 22
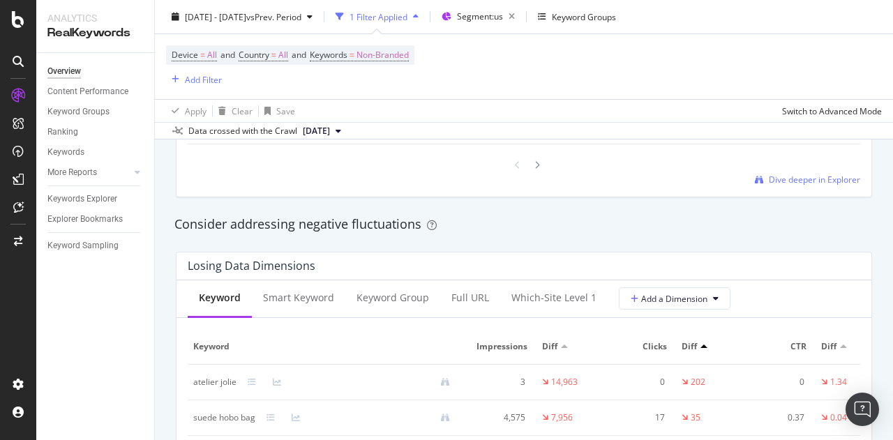
scroll to position [1552, 0]
